Goal: Transaction & Acquisition: Book appointment/travel/reservation

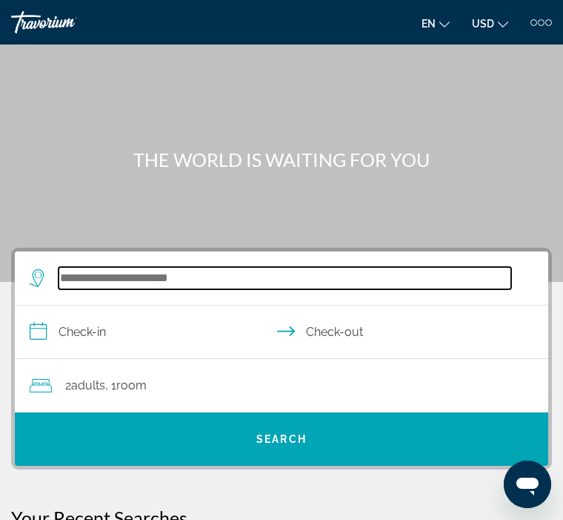
click at [93, 276] on input "Search widget" at bounding box center [285, 278] width 453 height 22
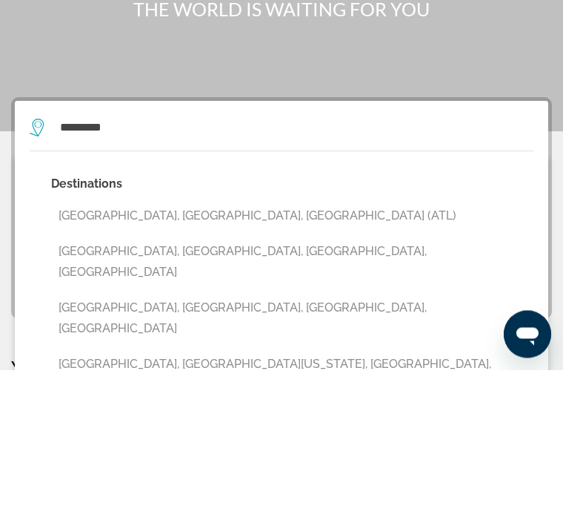
click at [160, 352] on button "[GEOGRAPHIC_DATA], [GEOGRAPHIC_DATA], [GEOGRAPHIC_DATA] (ATL)" at bounding box center [292, 366] width 483 height 28
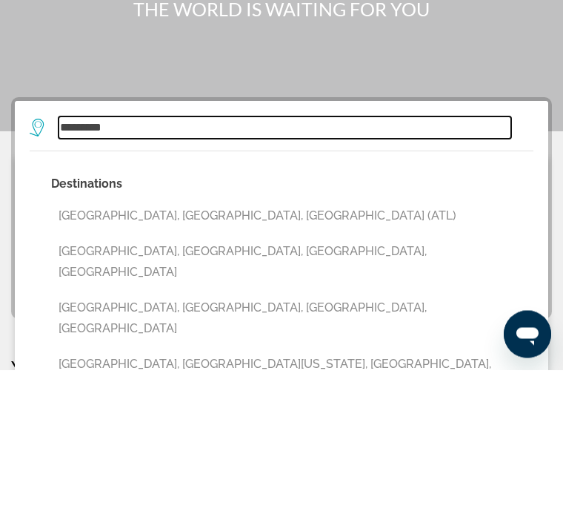
type input "**********"
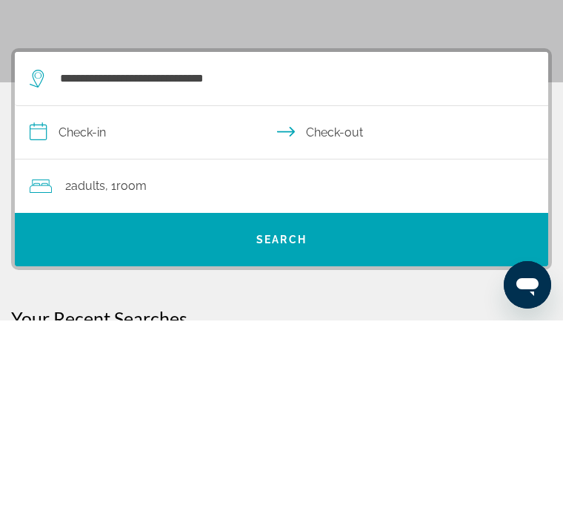
click at [88, 305] on input "**********" at bounding box center [285, 333] width 540 height 57
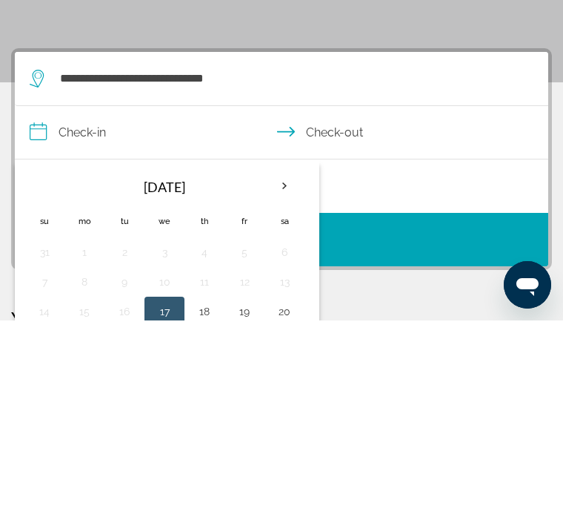
scroll to position [199, 0]
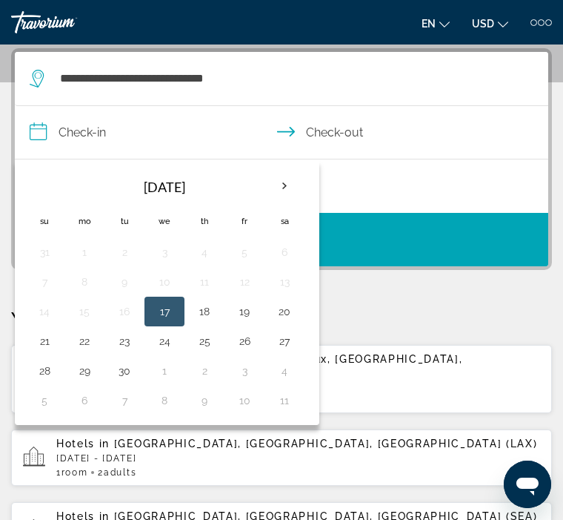
click at [292, 190] on th "Next month" at bounding box center [285, 186] width 40 height 33
click at [254, 279] on button "10" at bounding box center [245, 281] width 24 height 21
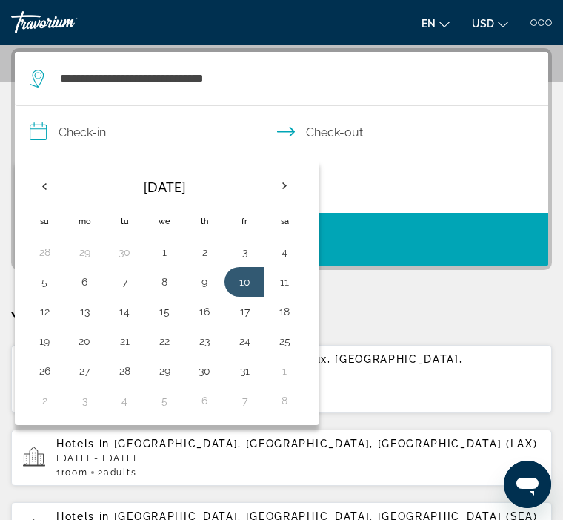
click at [51, 318] on button "12" at bounding box center [45, 311] width 24 height 21
type input "**********"
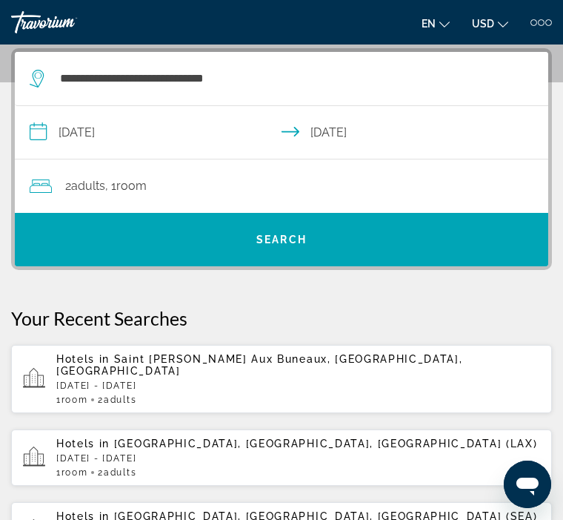
click at [296, 242] on span "Search" at bounding box center [281, 239] width 50 height 12
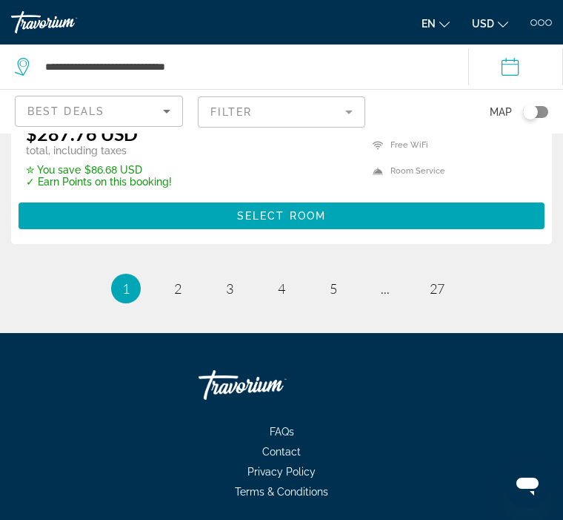
scroll to position [6395, 0]
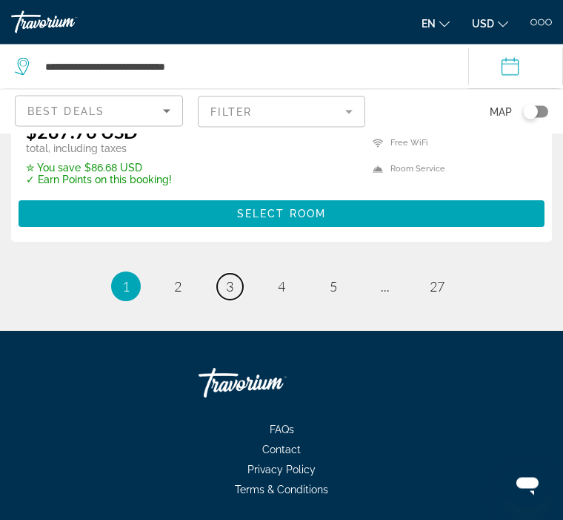
click at [239, 285] on link "page 3" at bounding box center [230, 287] width 26 height 26
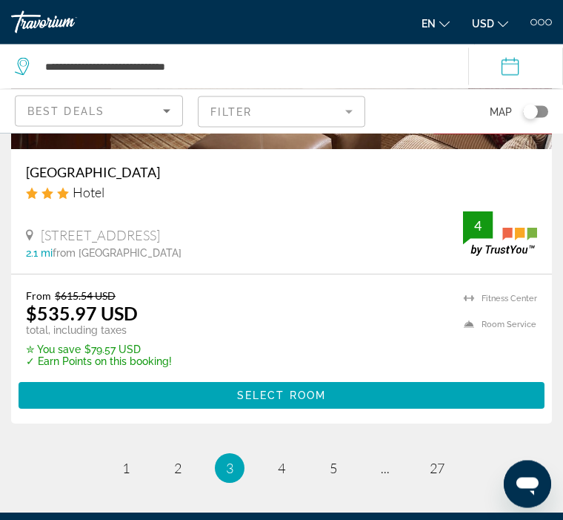
scroll to position [6216, 0]
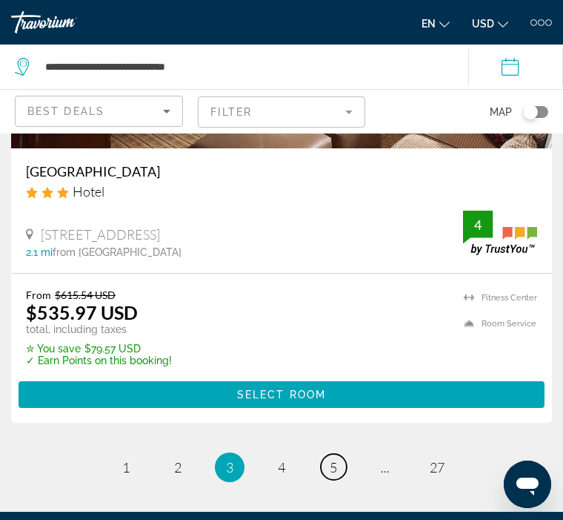
click at [344, 454] on link "page 5" at bounding box center [334, 467] width 26 height 26
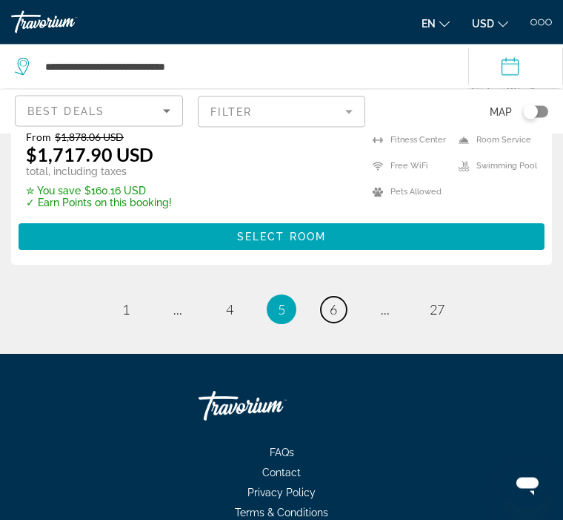
scroll to position [6395, 0]
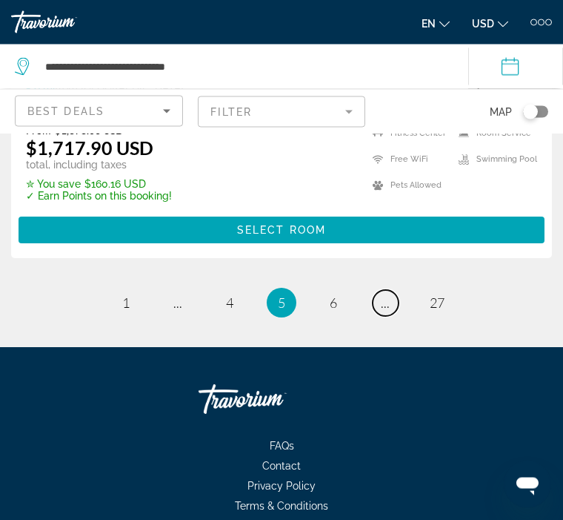
click at [397, 291] on link "page ..." at bounding box center [386, 304] width 26 height 26
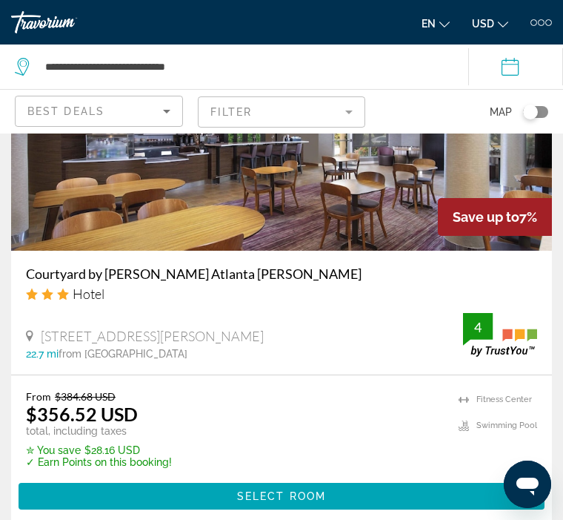
scroll to position [6365, 0]
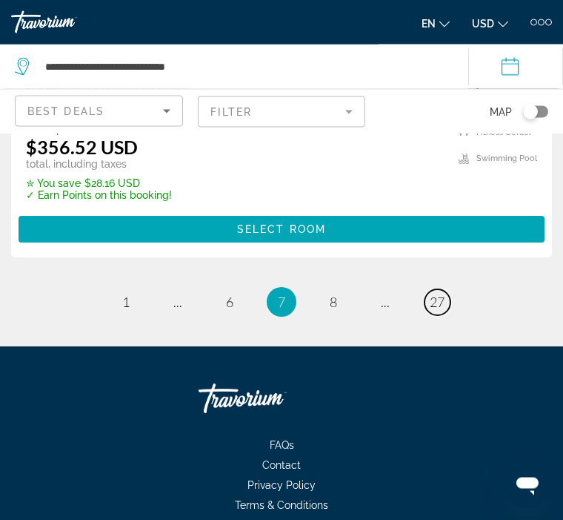
click at [440, 294] on span "27" at bounding box center [437, 302] width 15 height 16
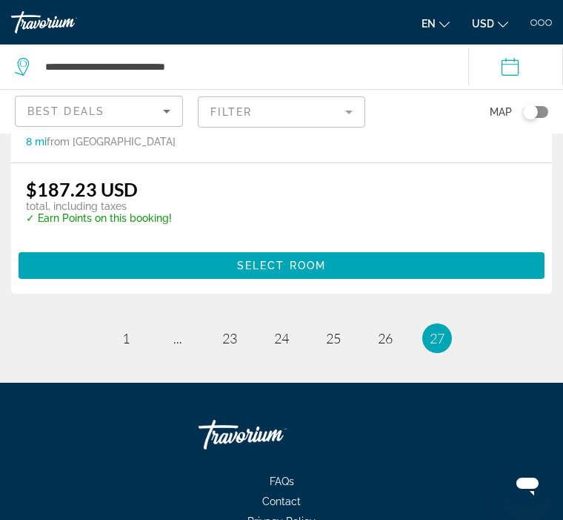
scroll to position [6069, 0]
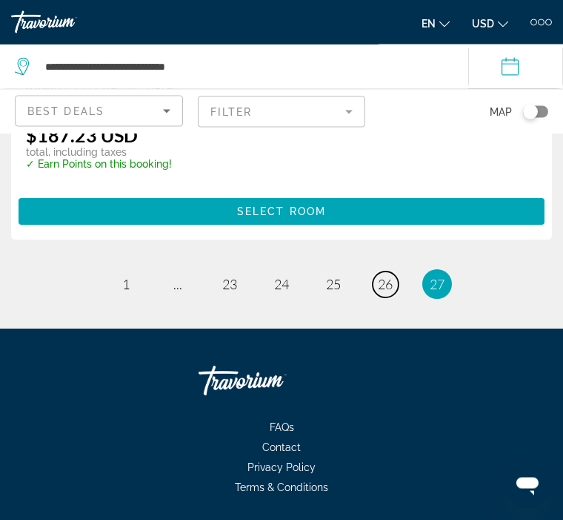
click at [384, 285] on span "26" at bounding box center [385, 284] width 15 height 16
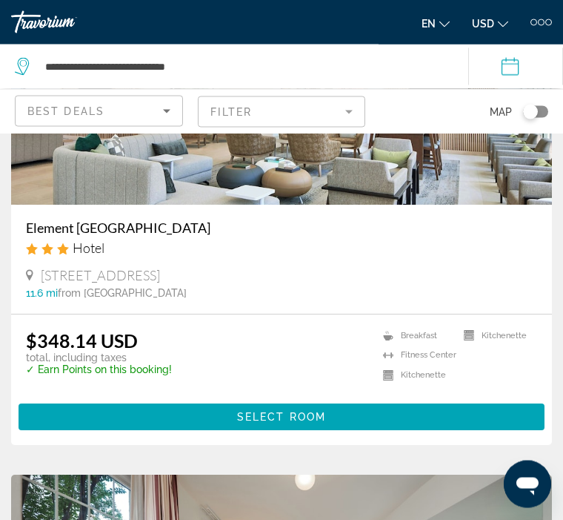
scroll to position [727, 0]
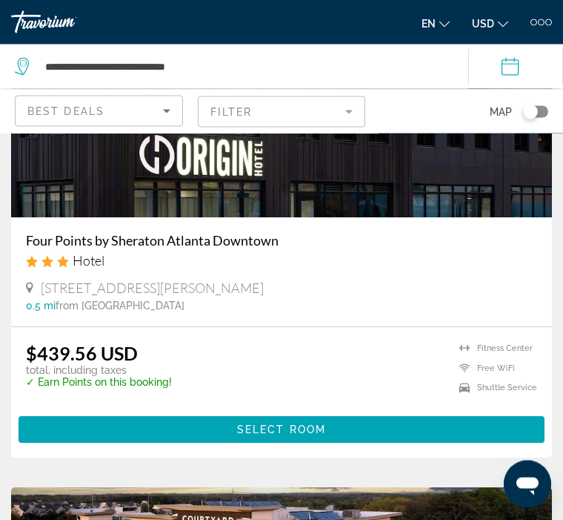
click at [405, 371] on div "$439.56 USD total, including taxes ✓ Earn Points on this booking! [GEOGRAPHIC_D…" at bounding box center [281, 371] width 511 height 59
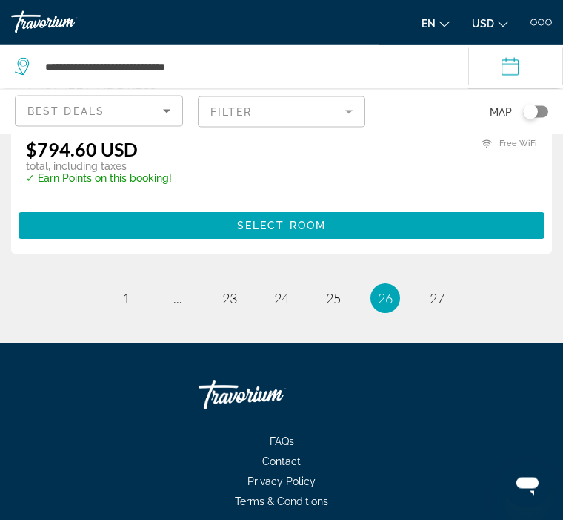
scroll to position [6084, 0]
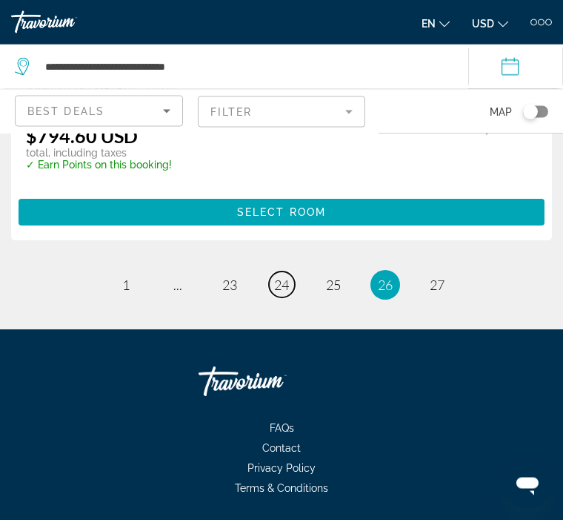
click at [288, 291] on link "page 24" at bounding box center [282, 285] width 26 height 26
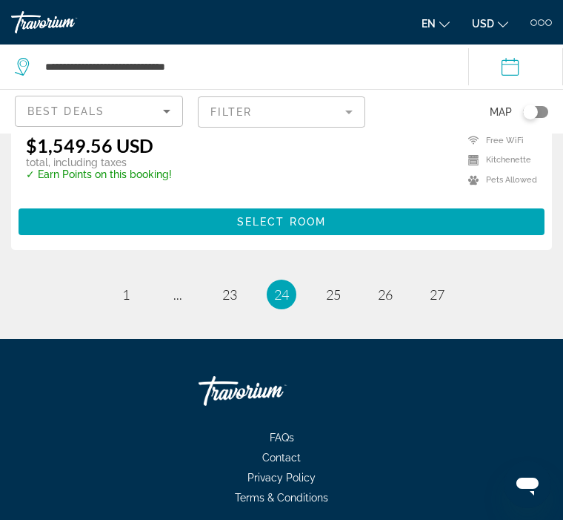
scroll to position [6098, 0]
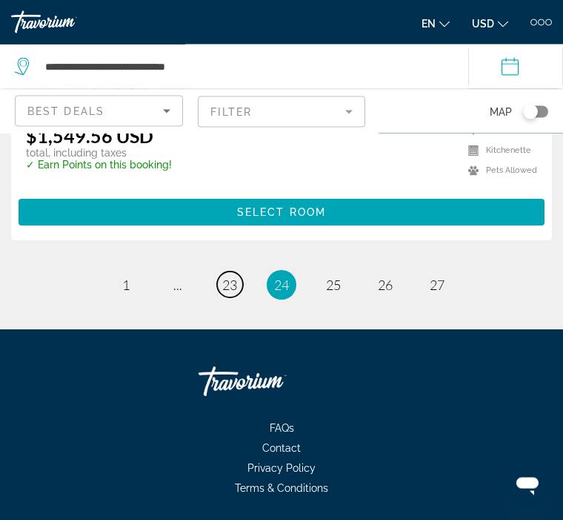
click at [236, 288] on span "23" at bounding box center [229, 285] width 15 height 16
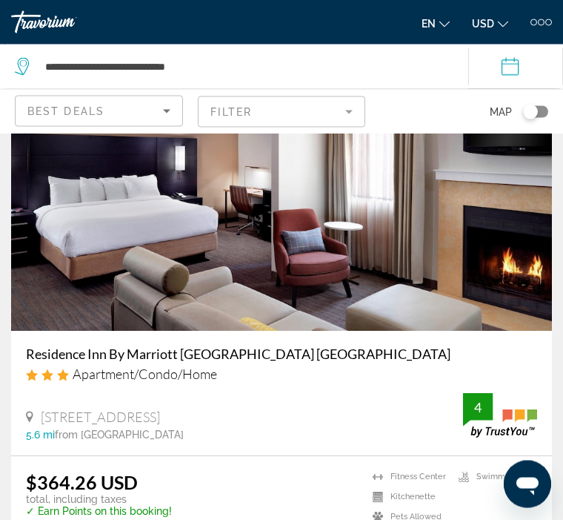
scroll to position [2716, 0]
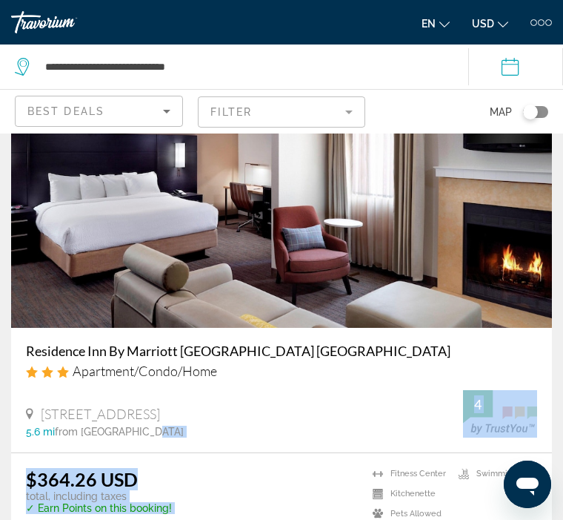
click at [385, 271] on img "Main content" at bounding box center [281, 208] width 541 height 237
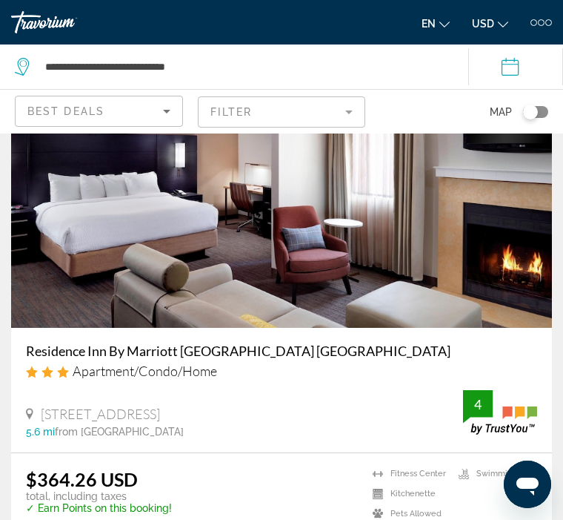
click at [371, 236] on img "Main content" at bounding box center [281, 208] width 541 height 237
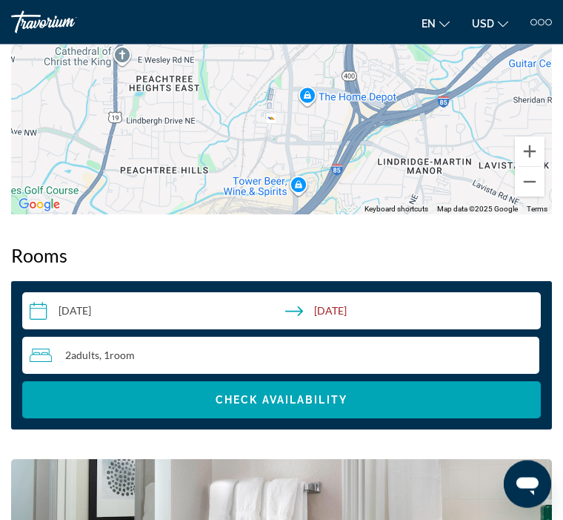
scroll to position [1361, 0]
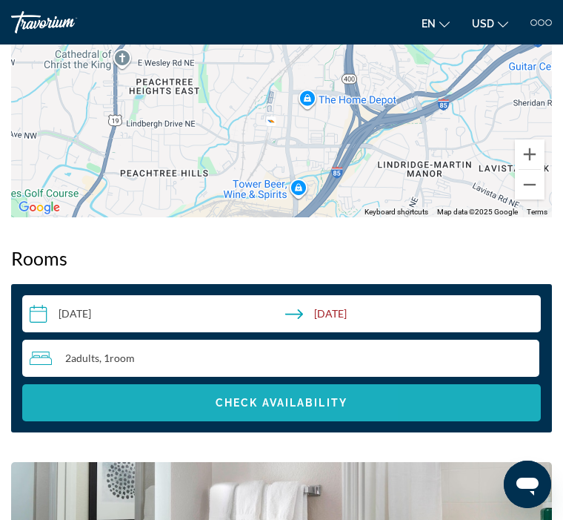
click at [302, 401] on span "Search widget" at bounding box center [281, 403] width 519 height 36
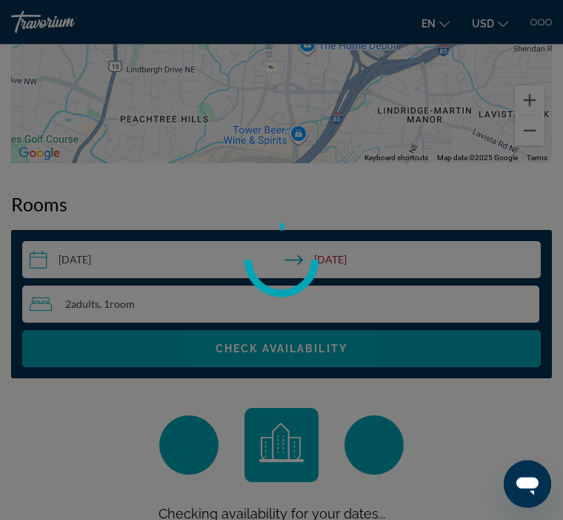
scroll to position [1507, 0]
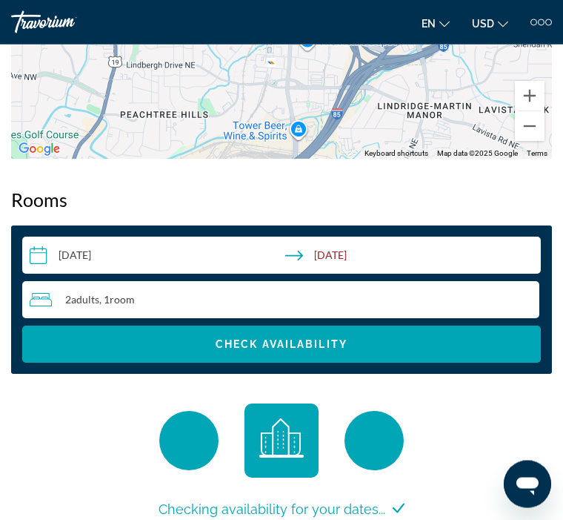
scroll to position [1419, 0]
